Goal: Information Seeking & Learning: Learn about a topic

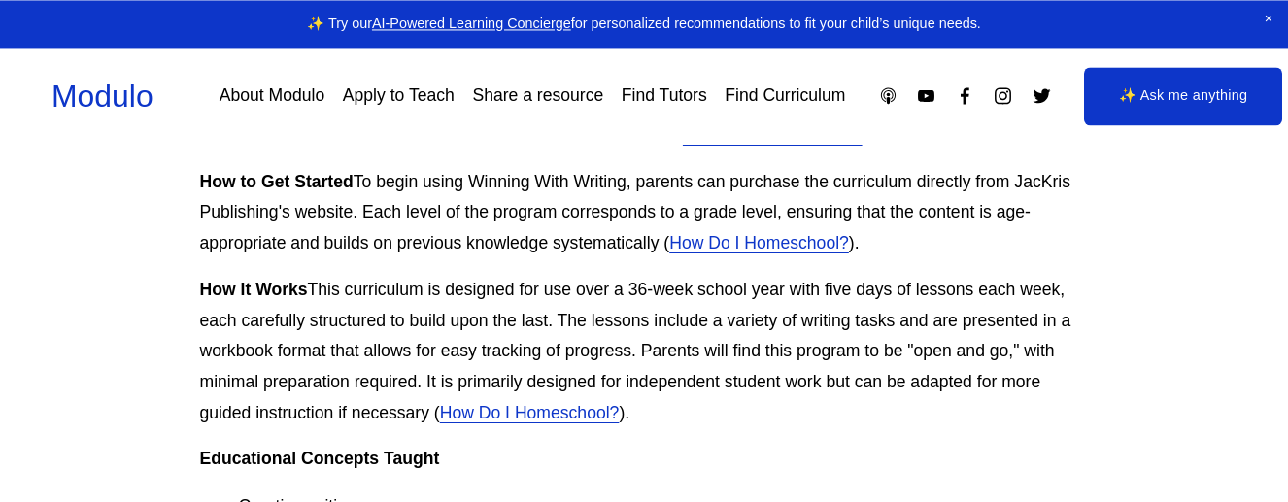
scroll to position [1180, 0]
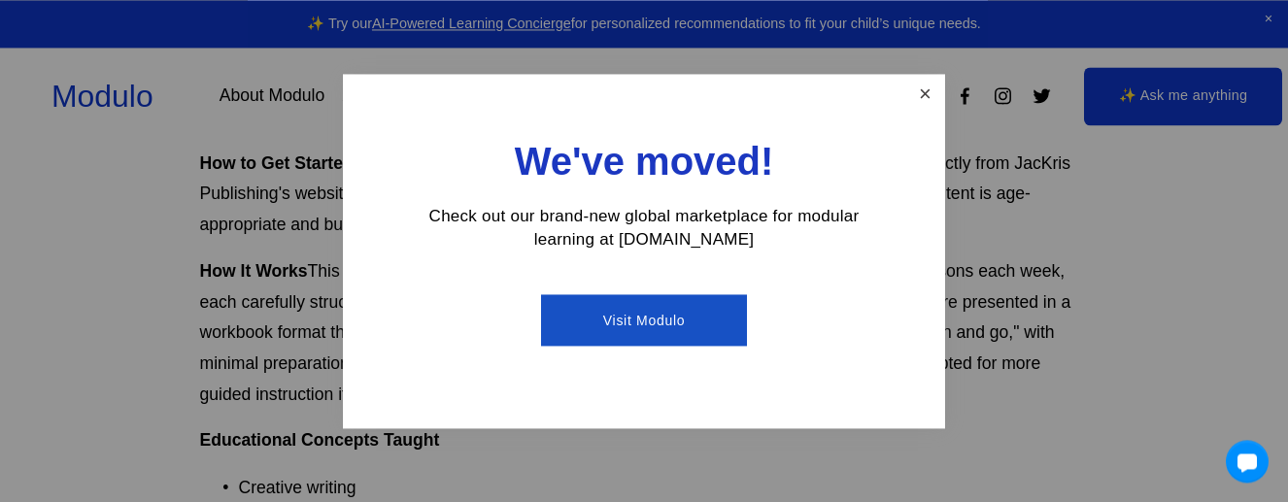
click at [932, 86] on link "Close" at bounding box center [925, 94] width 34 height 34
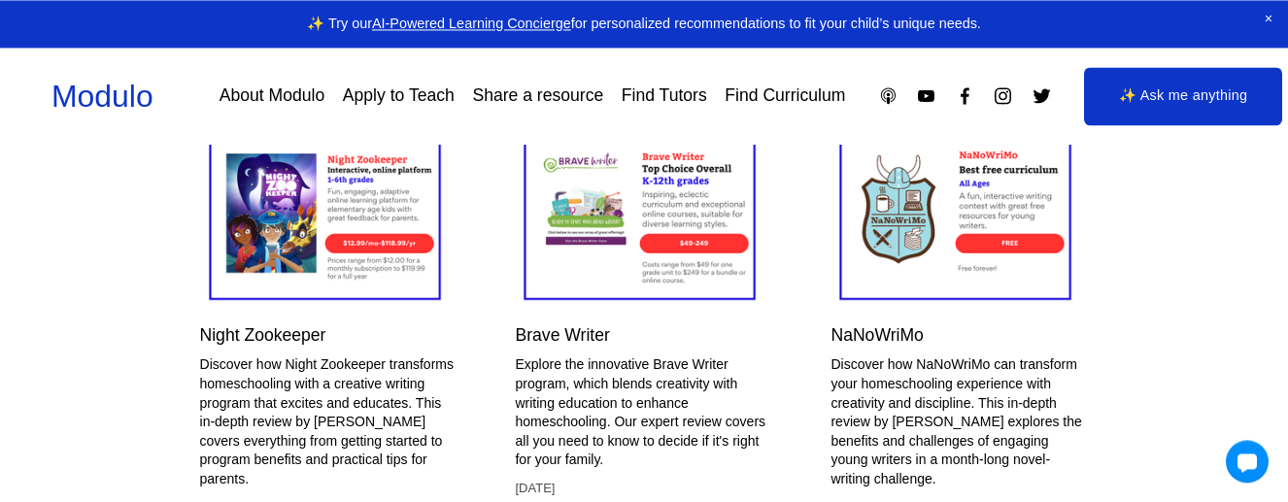
scroll to position [3266, 0]
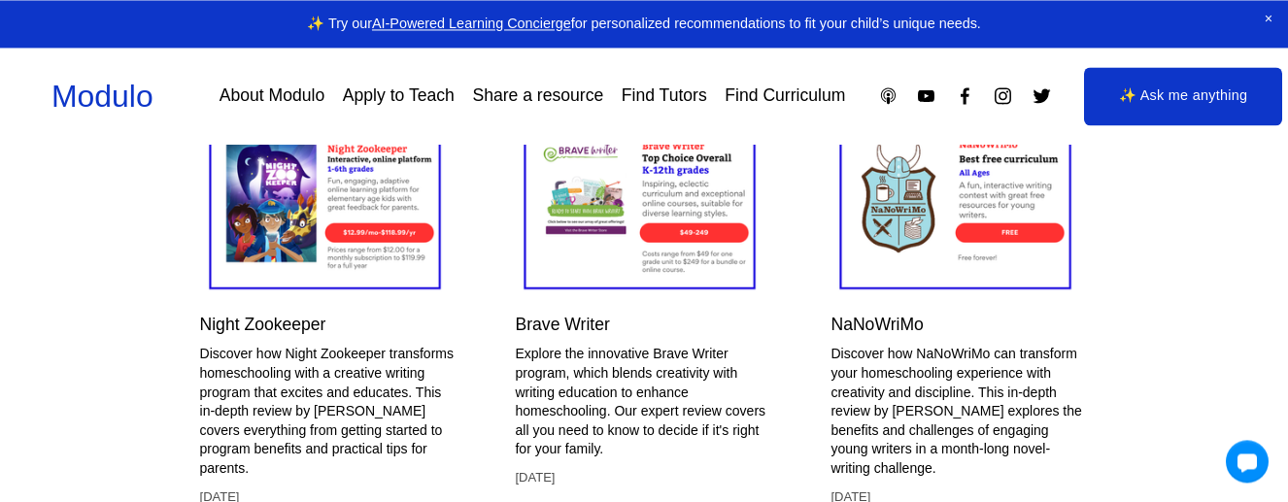
click at [587, 329] on link "Brave Writer" at bounding box center [562, 324] width 94 height 19
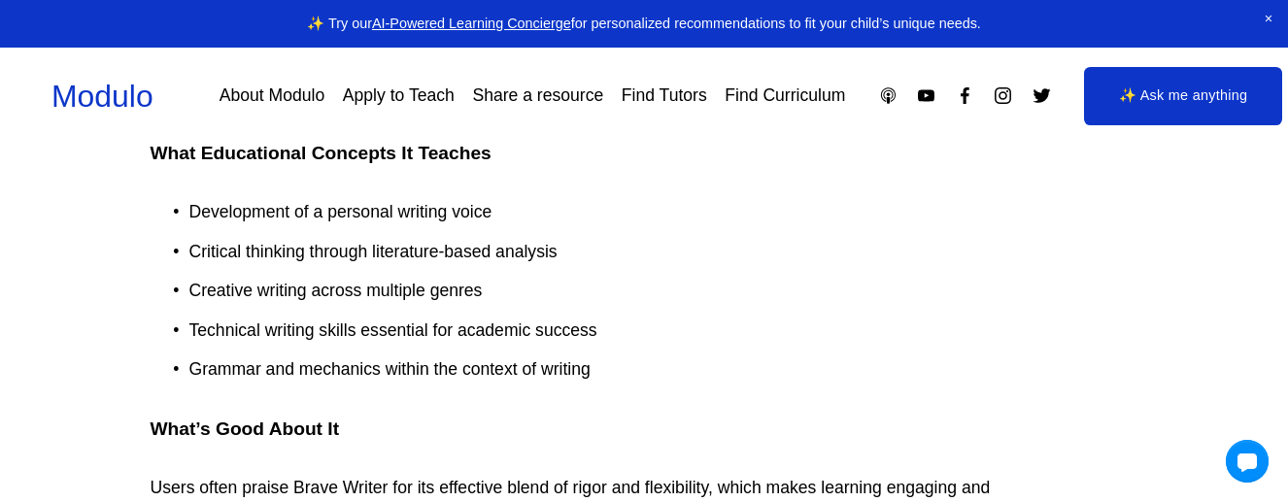
scroll to position [2721, 50]
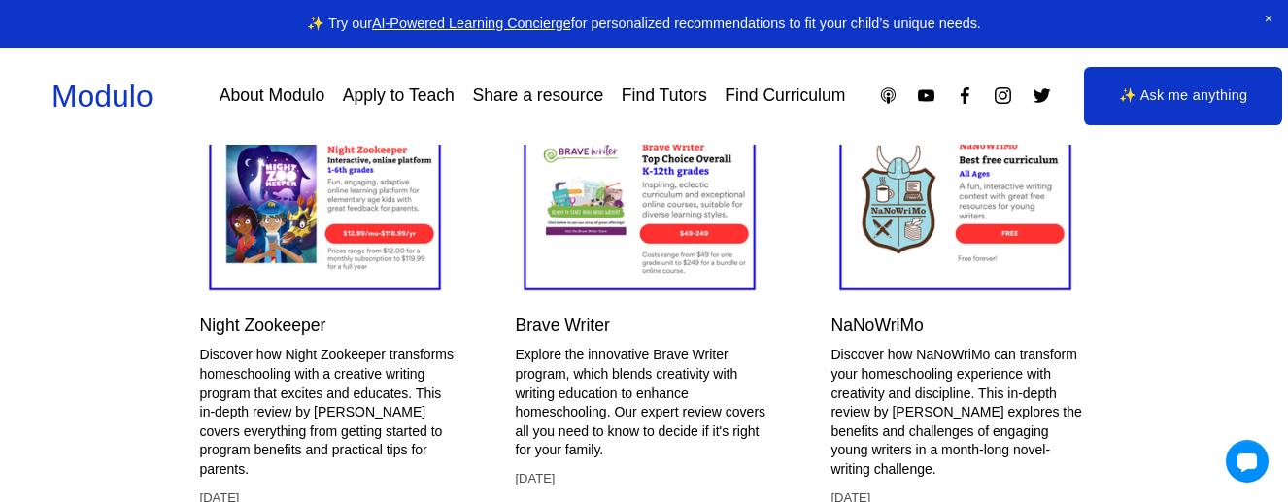
scroll to position [3266, 0]
click at [897, 327] on link "NaNoWriMo" at bounding box center [877, 324] width 92 height 19
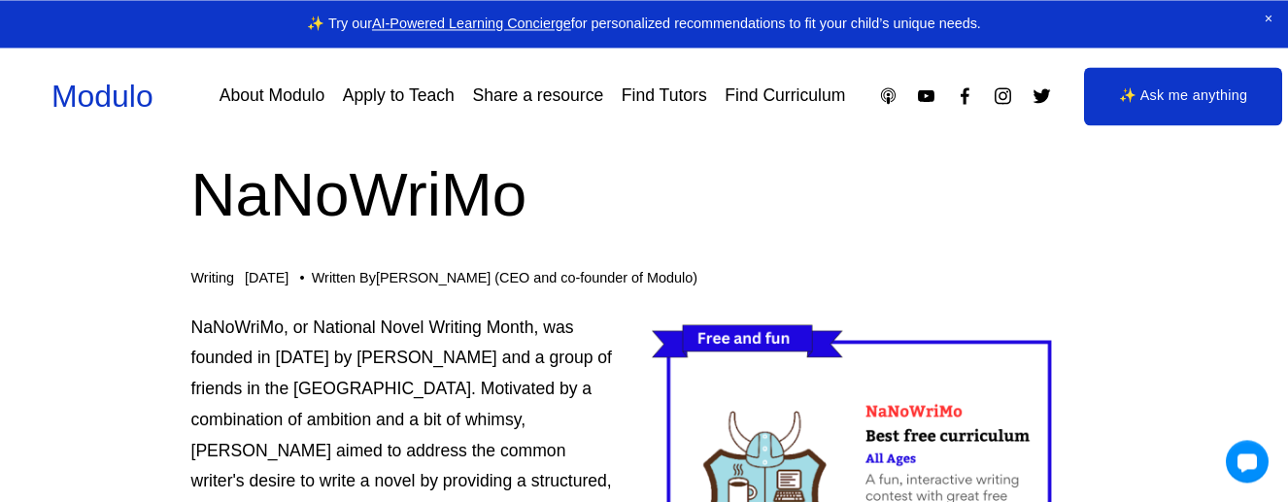
scroll to position [40, 8]
